Goal: Information Seeking & Learning: Compare options

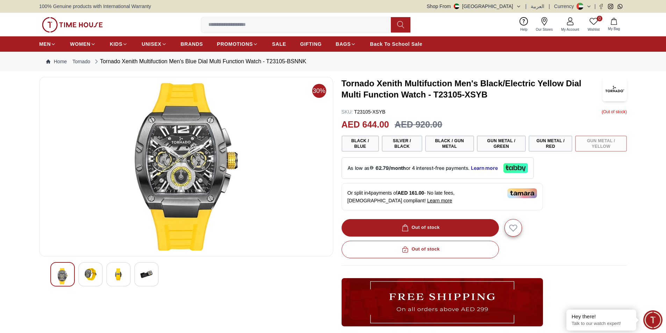
click at [87, 273] on img at bounding box center [90, 274] width 13 height 13
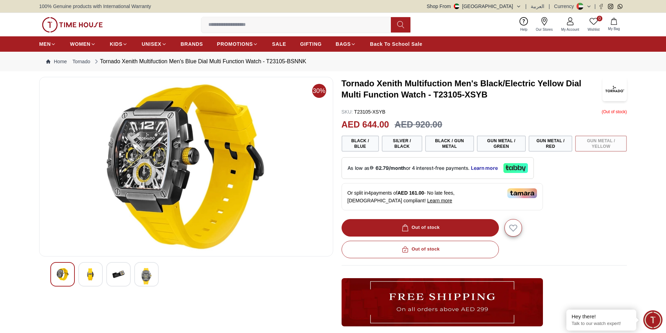
click at [113, 274] on img at bounding box center [118, 274] width 13 height 13
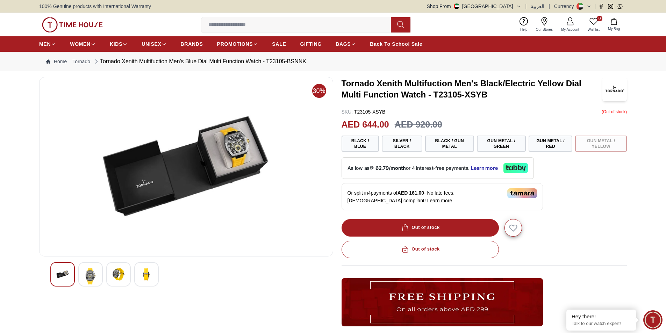
click at [138, 272] on div at bounding box center [146, 274] width 24 height 24
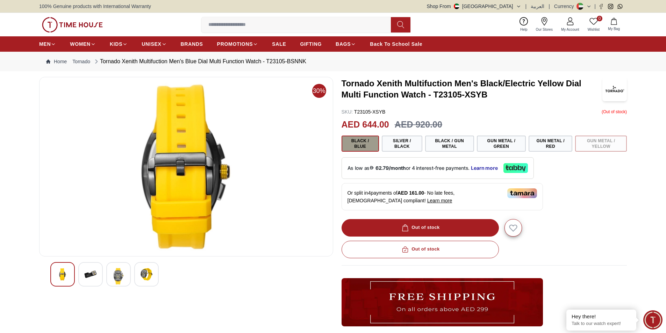
click at [371, 138] on button "Black / Blue" at bounding box center [360, 144] width 37 height 16
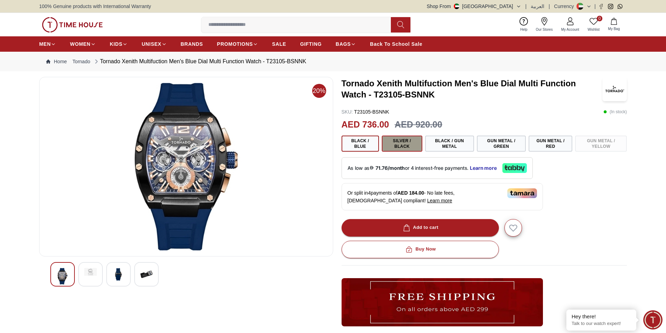
click at [405, 144] on button "Silver / Black" at bounding box center [402, 144] width 41 height 16
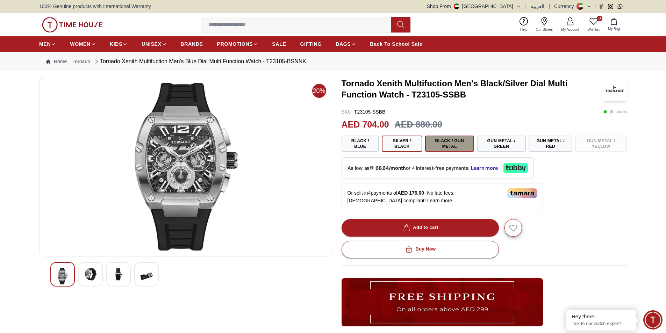
click at [450, 146] on button "Black / Gun Metal" at bounding box center [449, 144] width 49 height 16
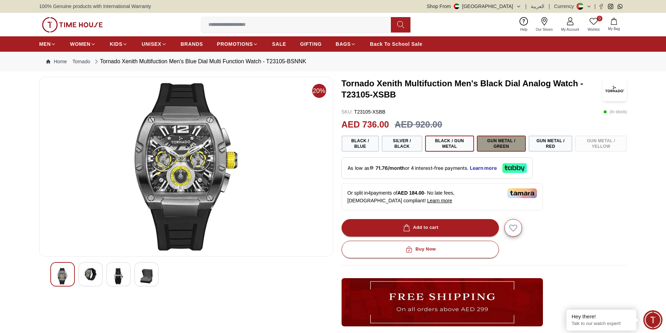
click at [504, 143] on button "Gun Metal / Green" at bounding box center [501, 144] width 49 height 16
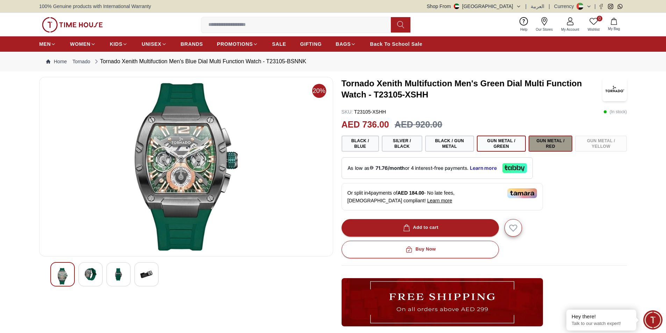
click at [548, 144] on button "Gun Metal / Red" at bounding box center [551, 144] width 44 height 16
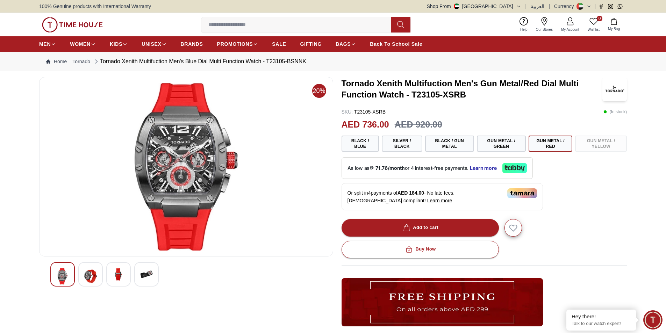
click at [614, 141] on div "Black / Blue Silver / Black Black / Gun Metal Gun Metal / Green Gun Metal / Red…" at bounding box center [485, 144] width 286 height 16
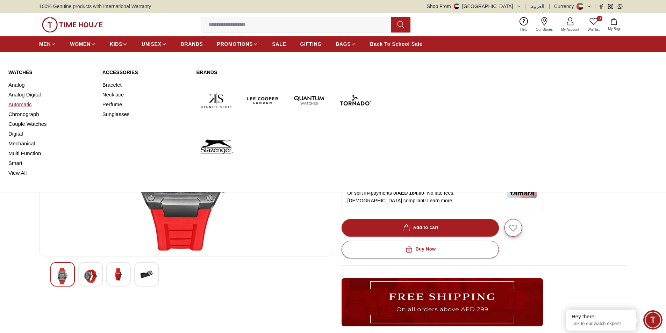
click at [25, 105] on link "Automatic" at bounding box center [51, 105] width 86 height 10
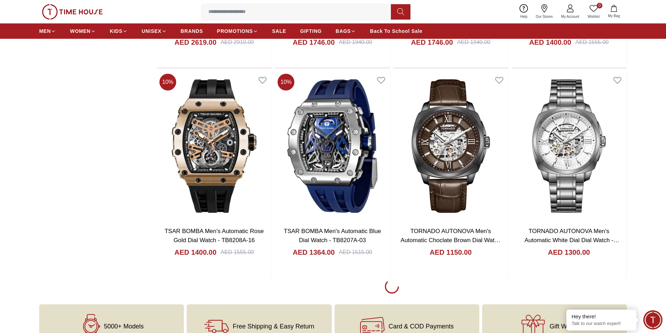
scroll to position [874, 0]
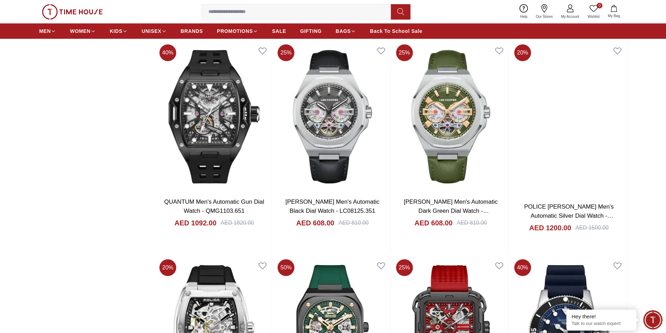
scroll to position [2868, 0]
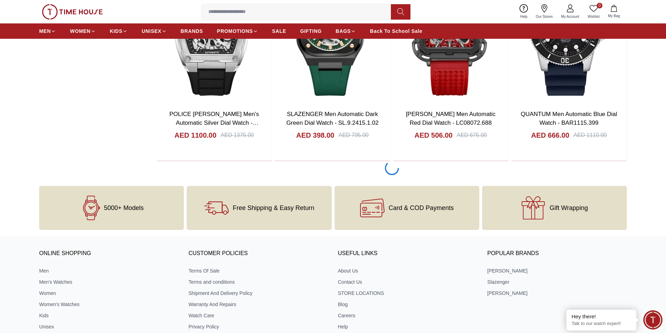
scroll to position [3212, 0]
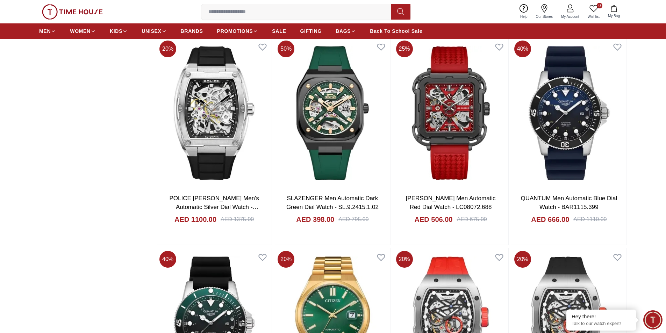
scroll to position [3175, 0]
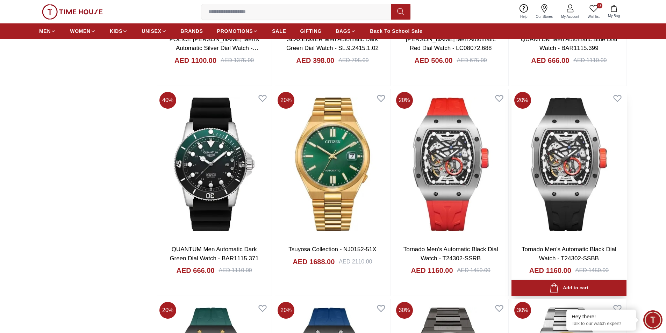
click at [571, 151] on img at bounding box center [569, 164] width 115 height 150
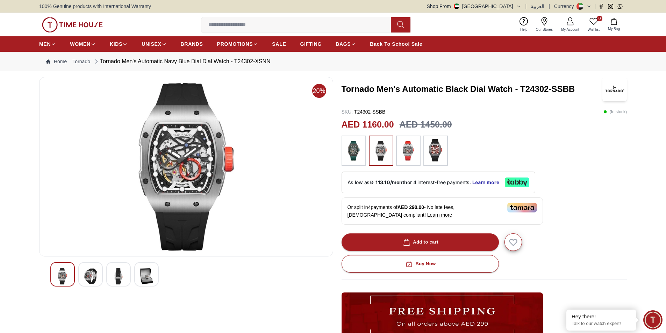
click at [357, 148] on img at bounding box center [353, 151] width 17 height 24
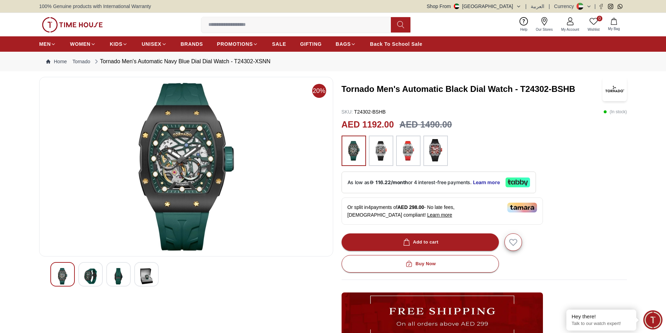
click at [389, 155] on img at bounding box center [381, 151] width 17 height 24
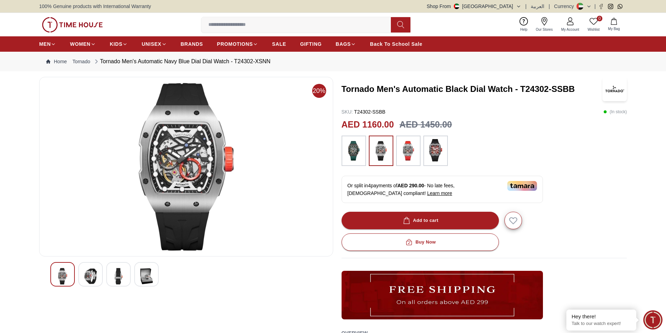
click at [360, 150] on img at bounding box center [353, 151] width 17 height 24
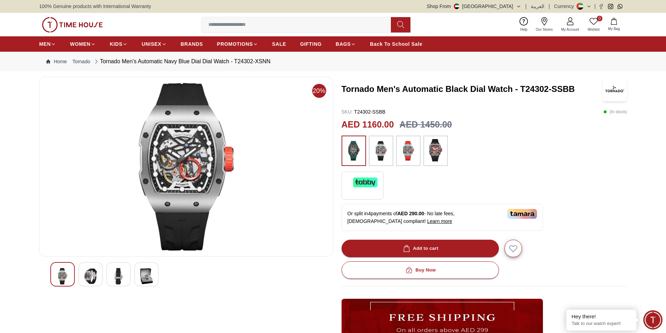
click at [381, 153] on img at bounding box center [381, 151] width 17 height 24
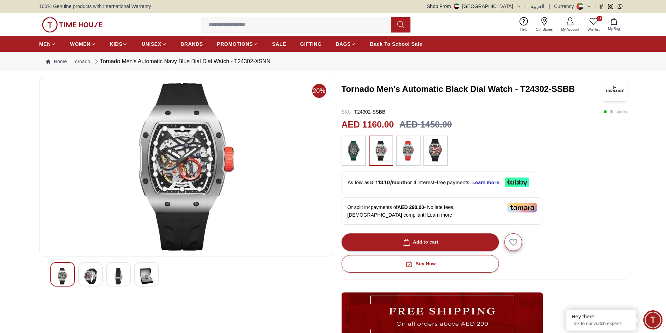
click at [411, 153] on img at bounding box center [408, 151] width 17 height 24
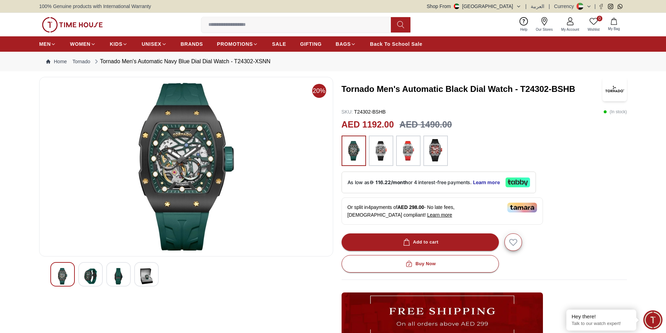
click at [440, 150] on img at bounding box center [435, 150] width 17 height 22
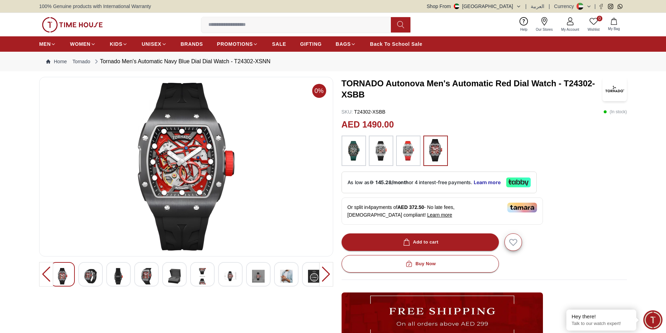
click at [383, 155] on img at bounding box center [381, 151] width 17 height 24
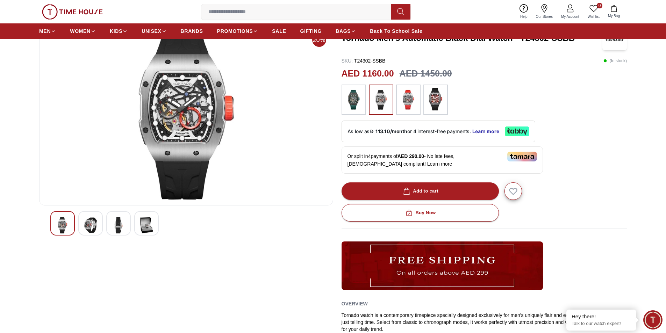
scroll to position [140, 0]
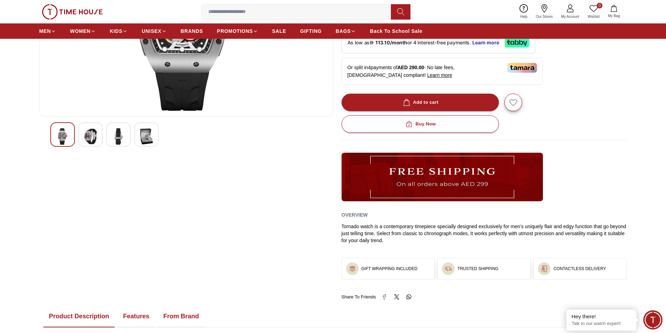
click at [93, 134] on img at bounding box center [90, 136] width 13 height 16
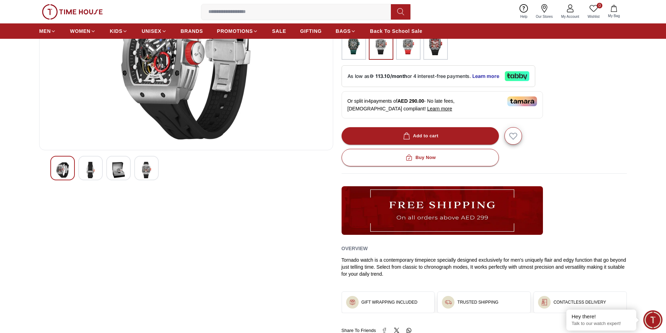
scroll to position [70, 0]
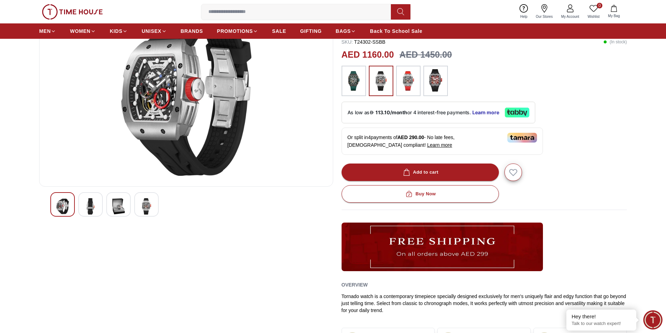
click at [118, 205] on img at bounding box center [118, 206] width 13 height 16
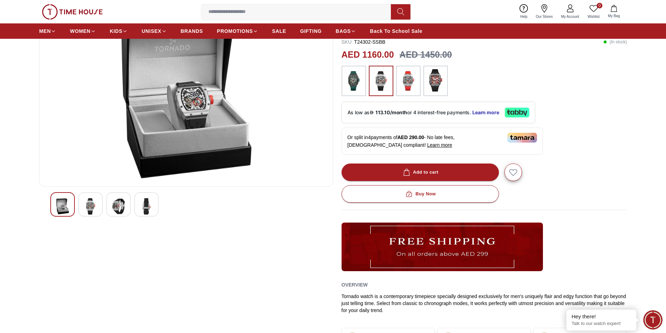
click at [144, 206] on img at bounding box center [146, 206] width 13 height 16
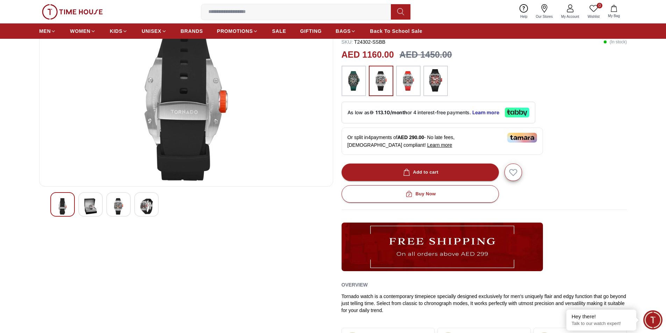
click at [64, 206] on img at bounding box center [62, 206] width 13 height 16
click at [88, 205] on img at bounding box center [90, 206] width 13 height 16
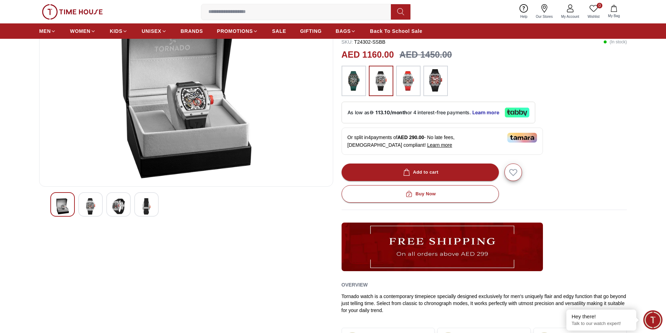
click at [51, 207] on div at bounding box center [62, 204] width 24 height 24
click at [62, 204] on img at bounding box center [62, 206] width 13 height 16
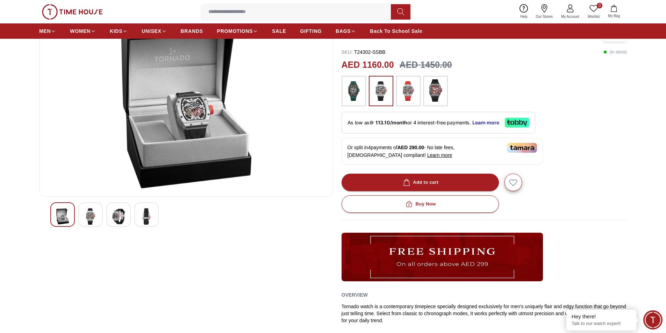
scroll to position [0, 0]
